Goal: Browse casually

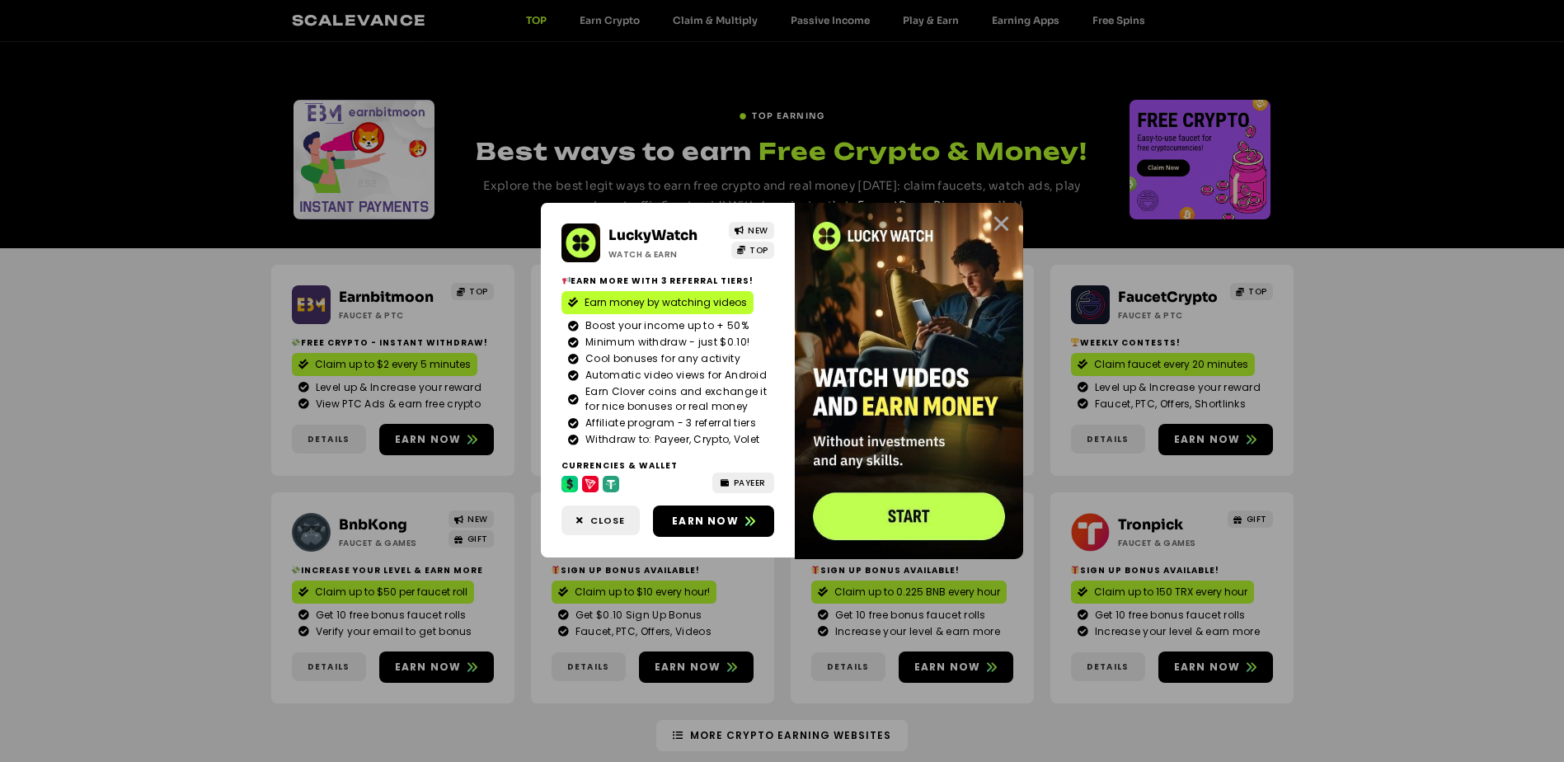
click at [999, 217] on icon "Close" at bounding box center [1001, 224] width 21 height 21
